Goal: Find specific page/section: Find specific page/section

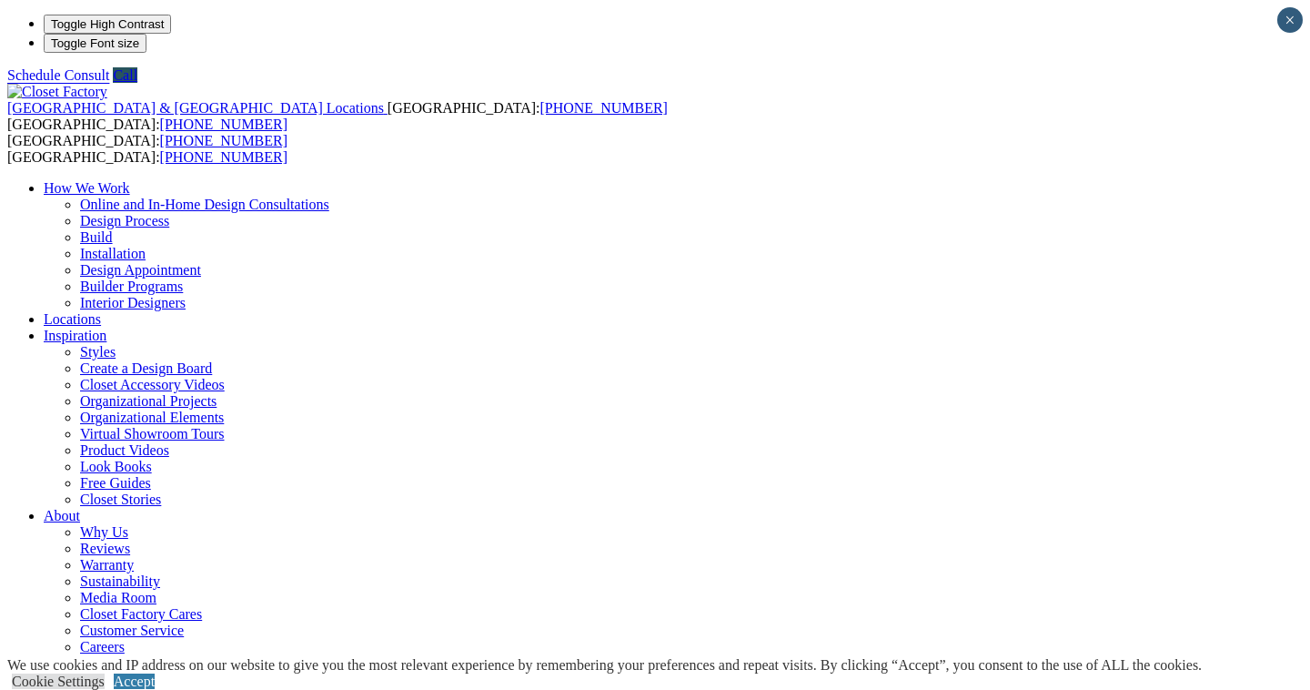
type input "*****"
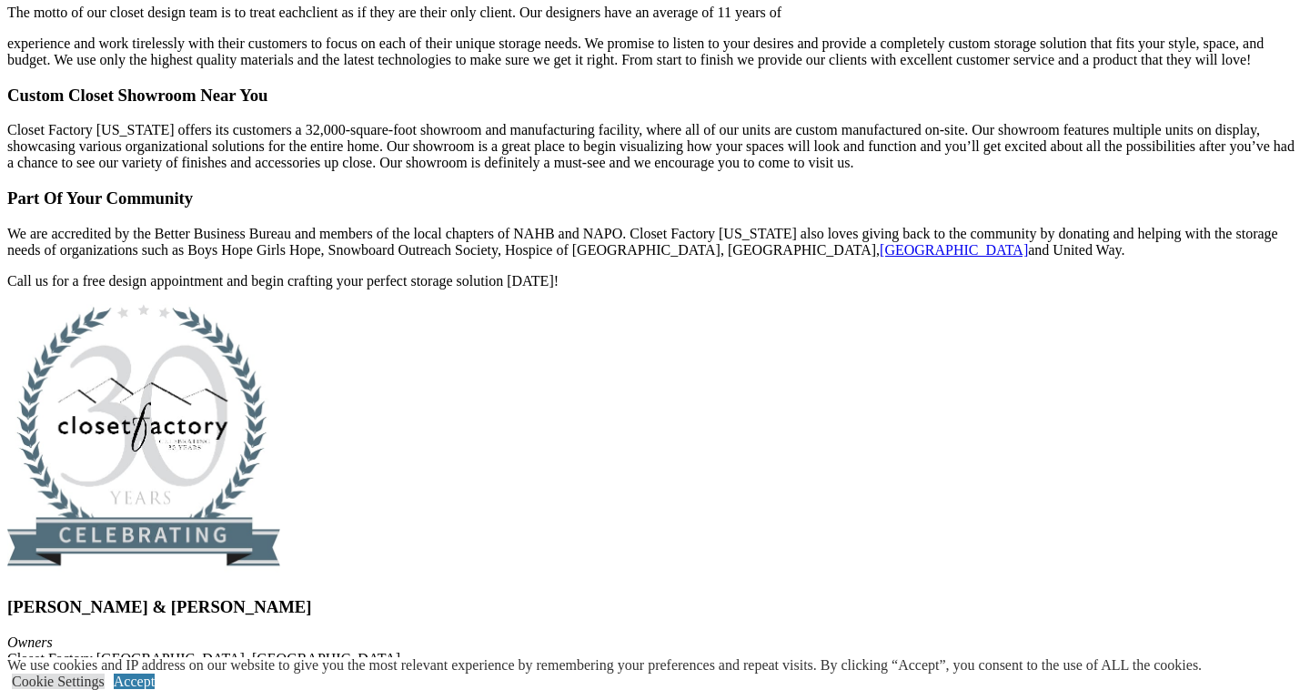
scroll to position [4237, 0]
